Goal: Information Seeking & Learning: Check status

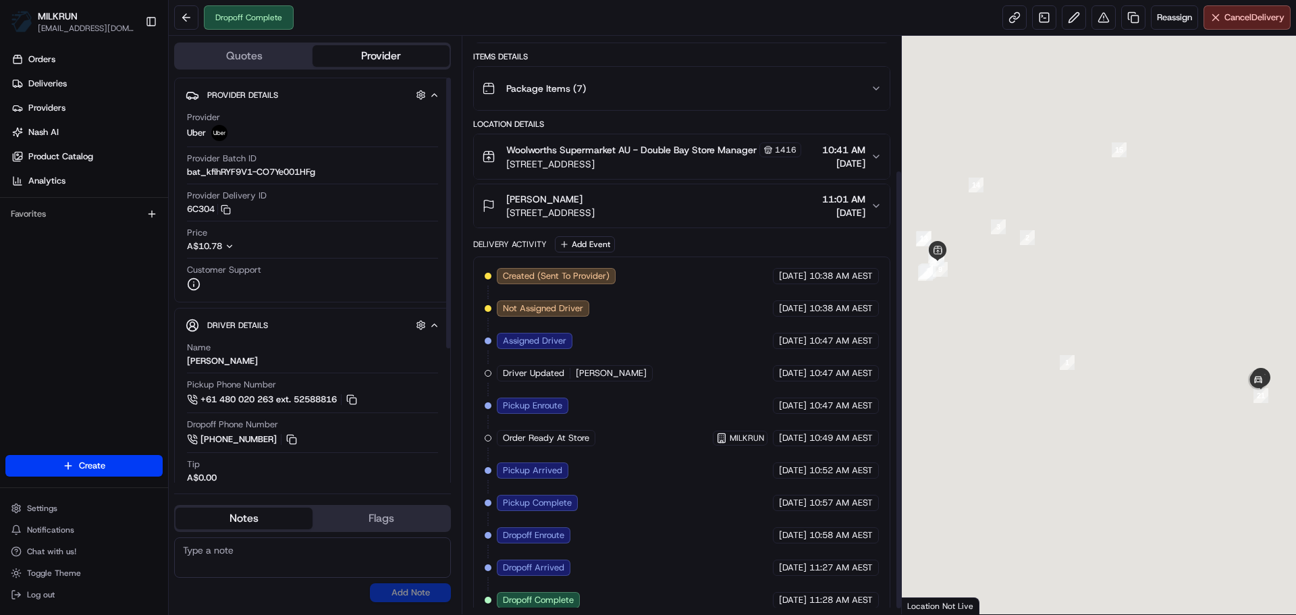
scroll to position [183, 0]
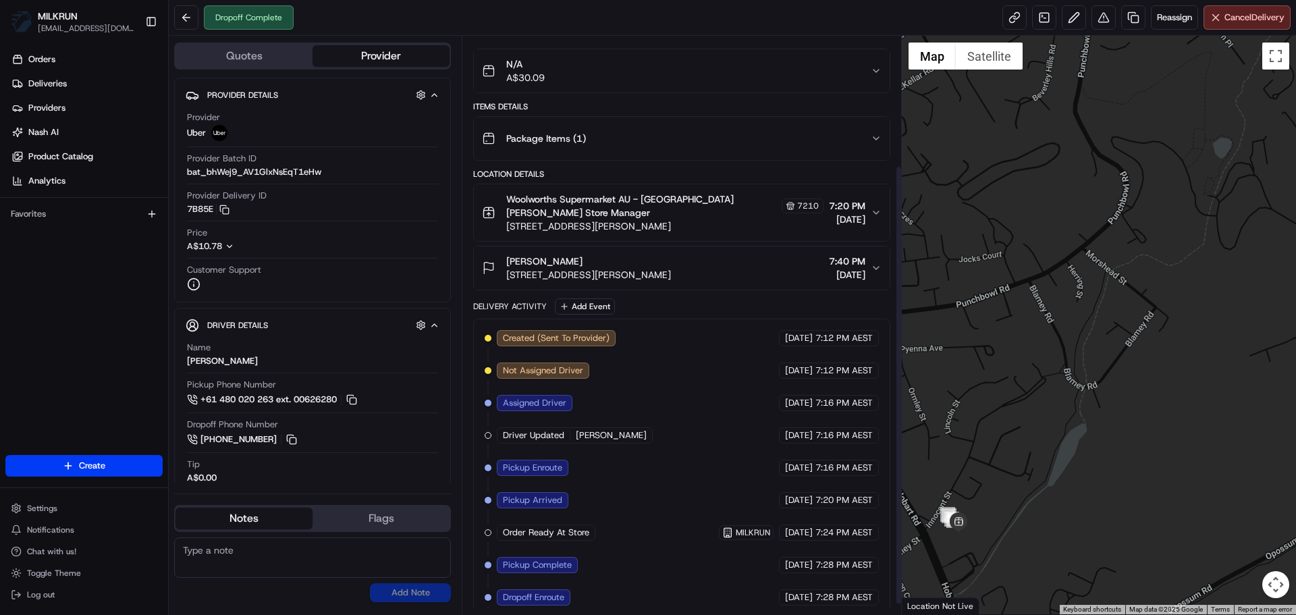
scroll to position [183, 0]
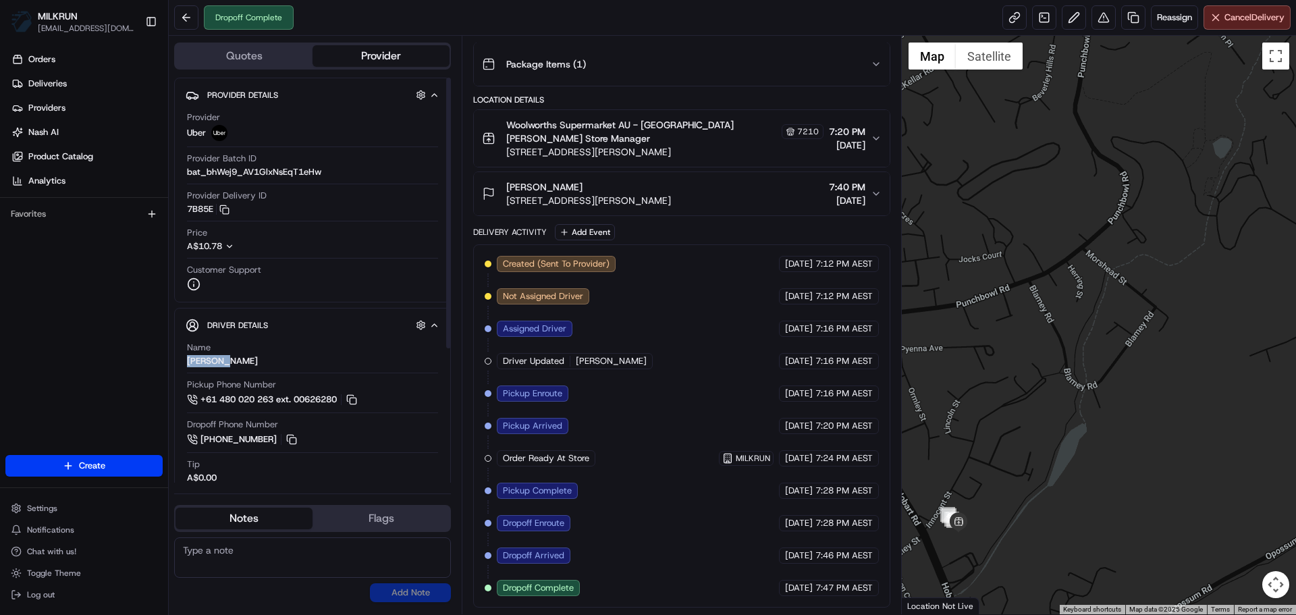
click at [182, 356] on div "Driver Details Hidden ( 5 ) Name [PERSON_NAME] Pickup Phone Number +61 480 020 …" at bounding box center [312, 494] width 277 height 373
drag, startPoint x: 183, startPoint y: 357, endPoint x: 257, endPoint y: 345, distance: 75.2
click at [257, 345] on div "Name [PERSON_NAME]" at bounding box center [312, 354] width 251 height 26
drag, startPoint x: 209, startPoint y: 354, endPoint x: 231, endPoint y: 366, distance: 25.4
click at [231, 366] on div "Name [PERSON_NAME]" at bounding box center [312, 354] width 251 height 26
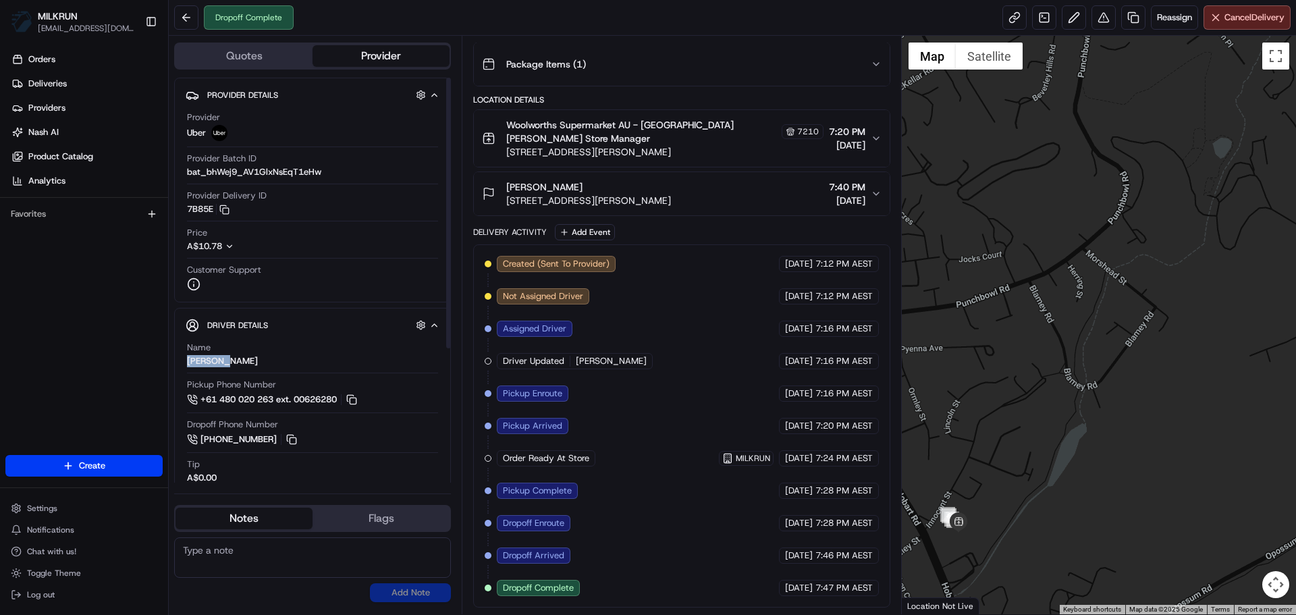
drag, startPoint x: 233, startPoint y: 360, endPoint x: 182, endPoint y: 361, distance: 51.3
click at [182, 361] on div "Driver Details Hidden ( 5 ) Name [PERSON_NAME] Pickup Phone Number +61 480 020 …" at bounding box center [312, 494] width 277 height 373
copy div "[PERSON_NAME]"
click at [134, 78] on link "Deliveries" at bounding box center [86, 84] width 163 height 22
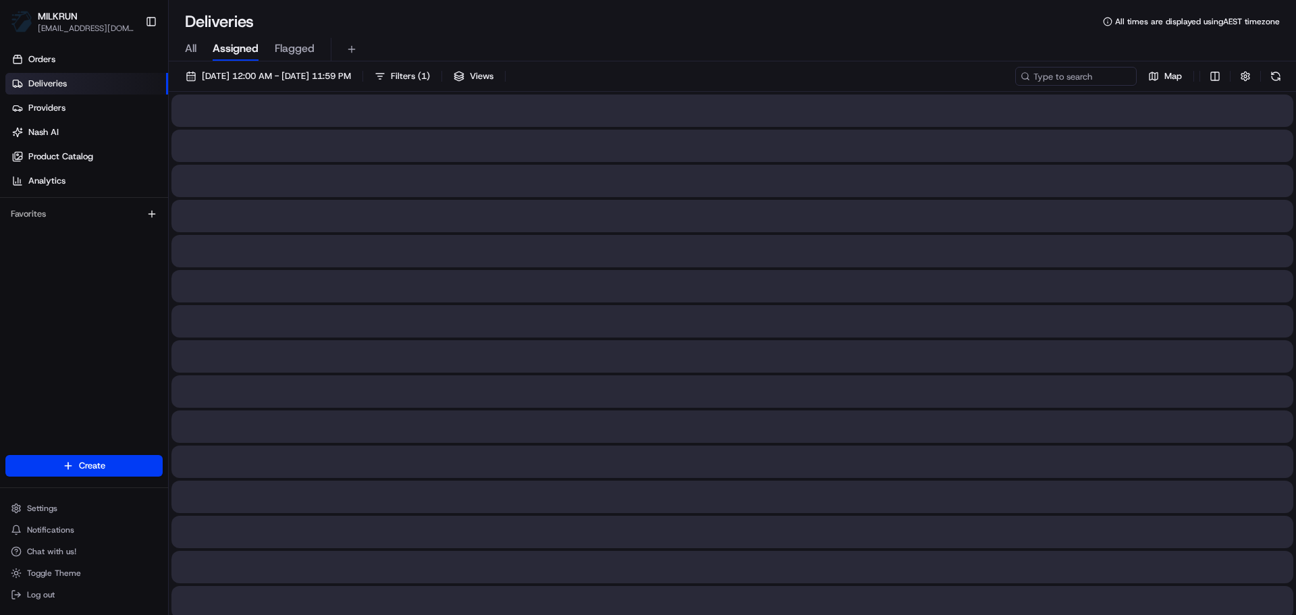
click at [185, 51] on span "All" at bounding box center [190, 48] width 11 height 16
paste input "[PERSON_NAME]"
type input "[PERSON_NAME]"
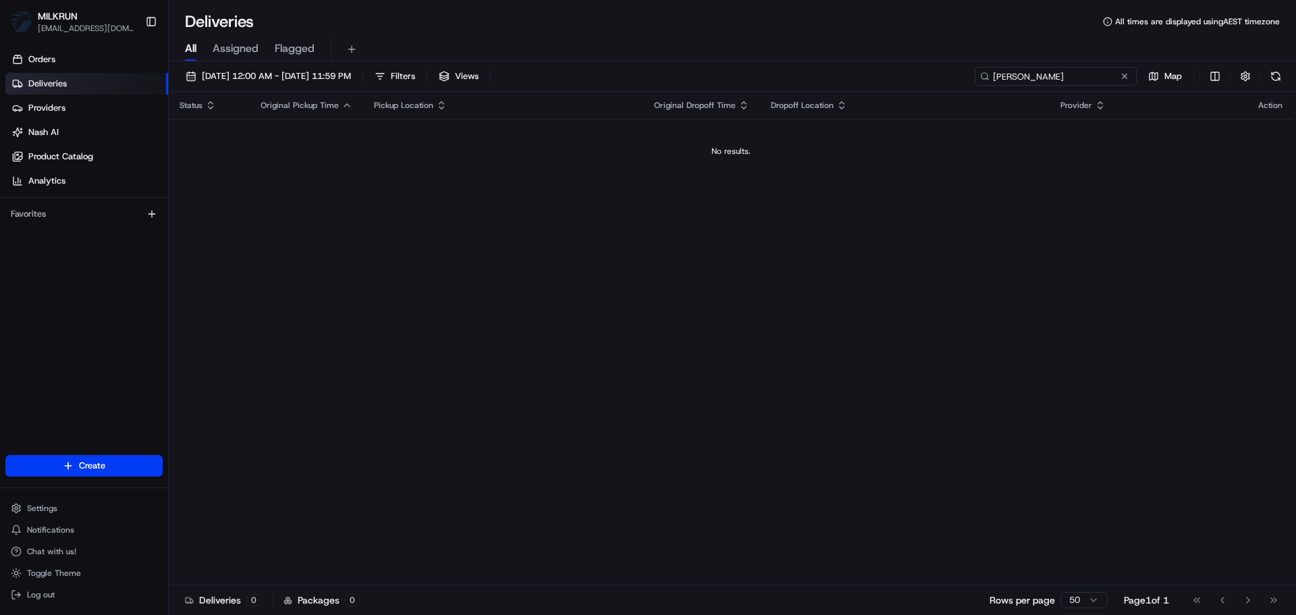
click at [1092, 80] on input "[PERSON_NAME]" at bounding box center [1055, 76] width 162 height 19
click at [354, 68] on button "[DATE] 12:00 AM - [DATE] 11:59 PM" at bounding box center [267, 76] width 177 height 19
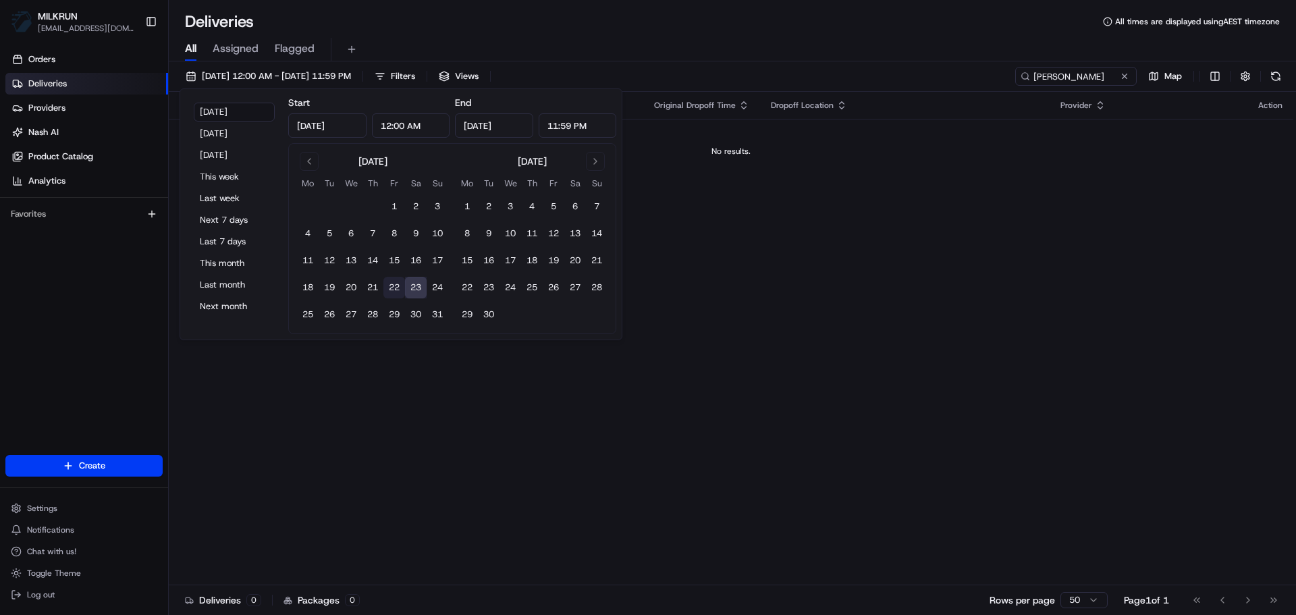
click at [391, 285] on button "22" at bounding box center [394, 288] width 22 height 22
type input "[DATE]"
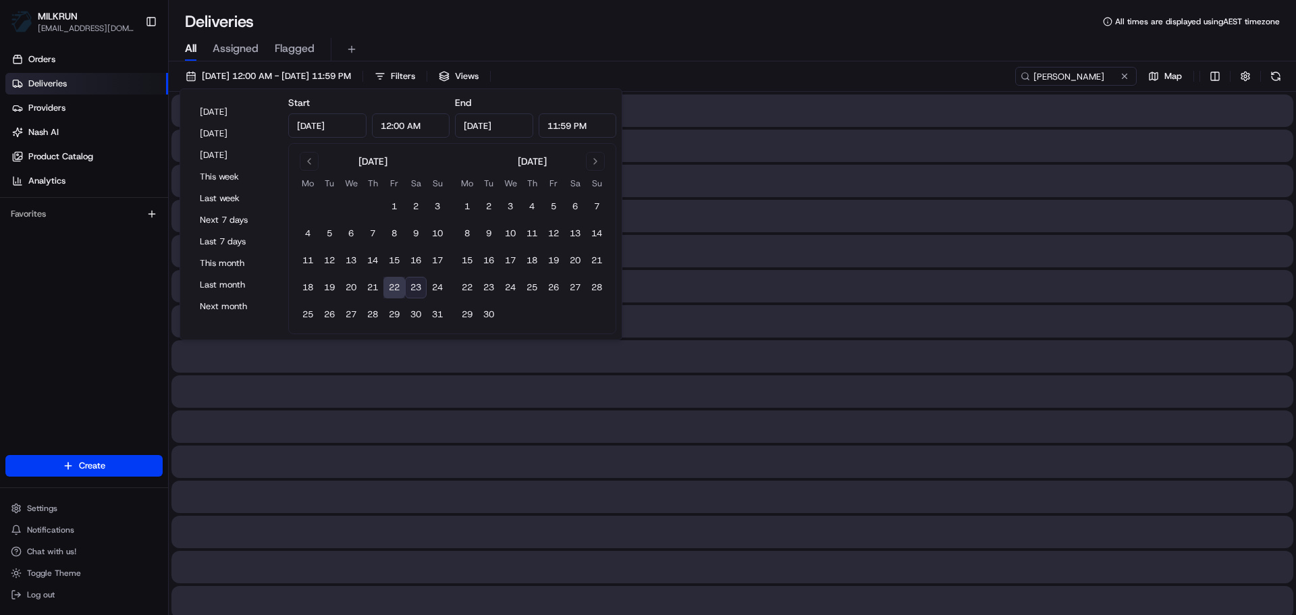
click at [408, 288] on button "23" at bounding box center [416, 288] width 22 height 22
type input "[DATE]"
click at [1078, 84] on input "[PERSON_NAME]" at bounding box center [1055, 76] width 162 height 19
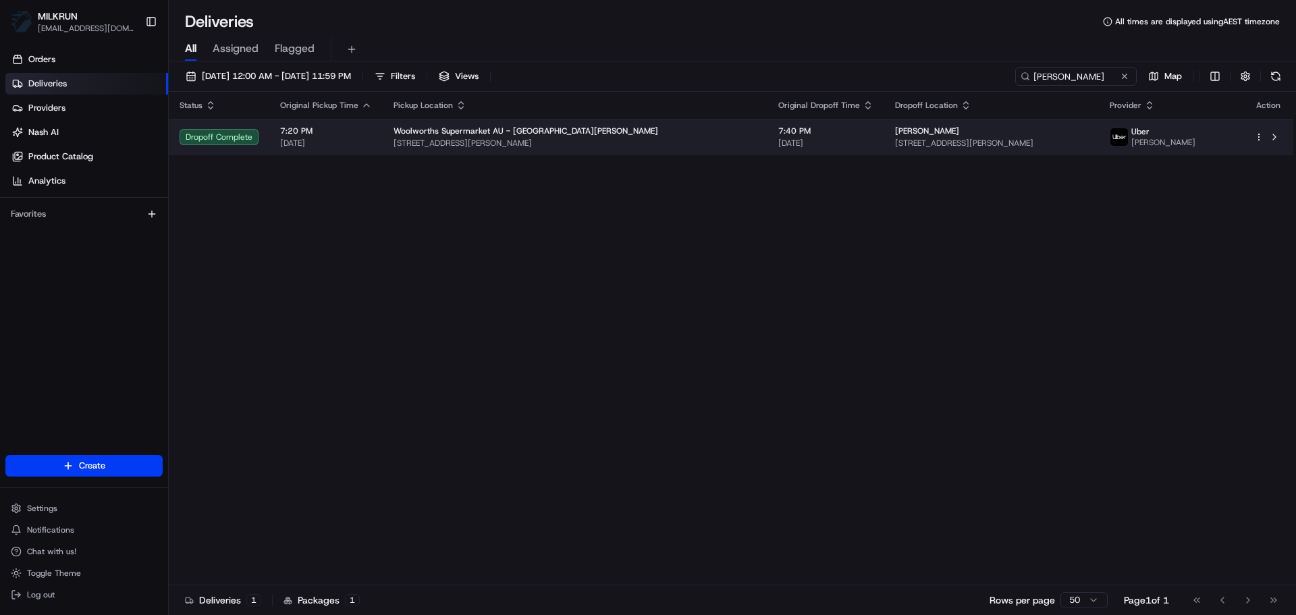
click at [574, 138] on span "[STREET_ADDRESS][PERSON_NAME]" at bounding box center [574, 143] width 363 height 11
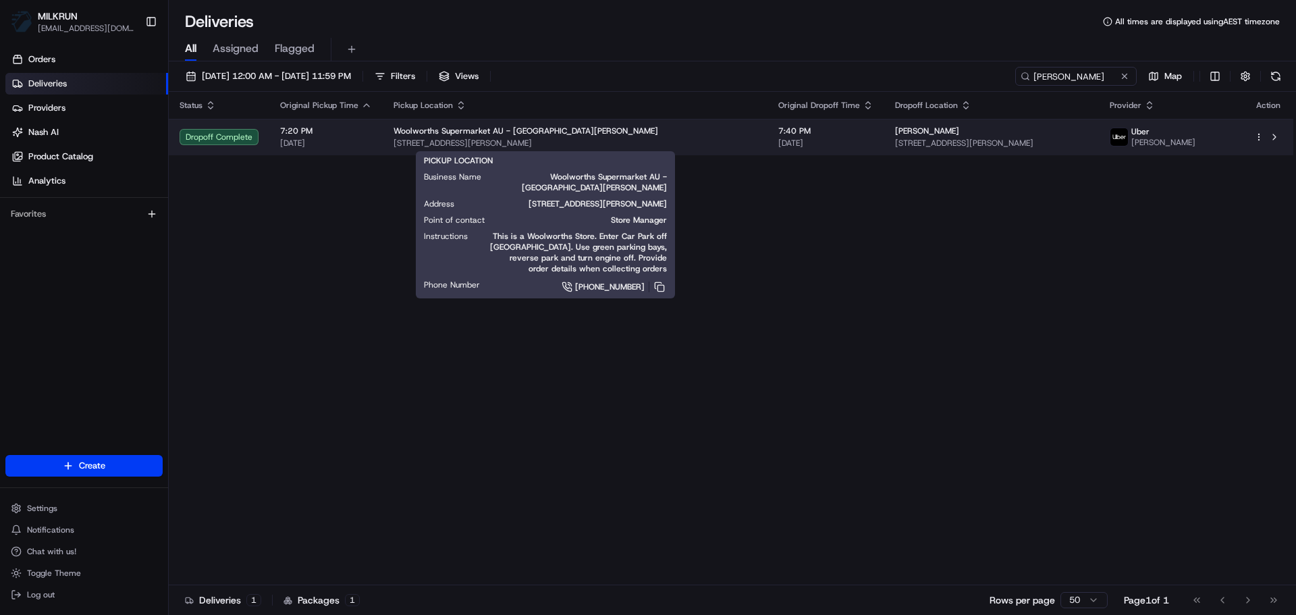
click at [655, 141] on span "[STREET_ADDRESS][PERSON_NAME]" at bounding box center [574, 143] width 363 height 11
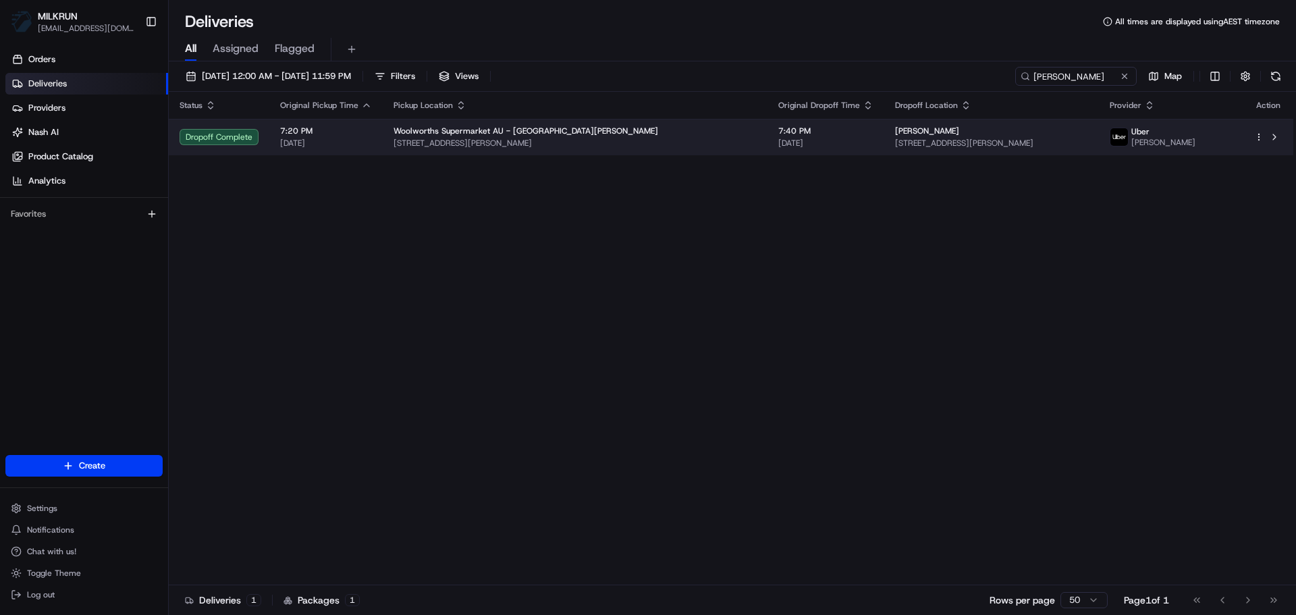
click at [640, 143] on span "[STREET_ADDRESS][PERSON_NAME]" at bounding box center [574, 143] width 363 height 11
click at [663, 140] on span "[STREET_ADDRESS][PERSON_NAME]" at bounding box center [574, 143] width 363 height 11
